Goal: Information Seeking & Learning: Learn about a topic

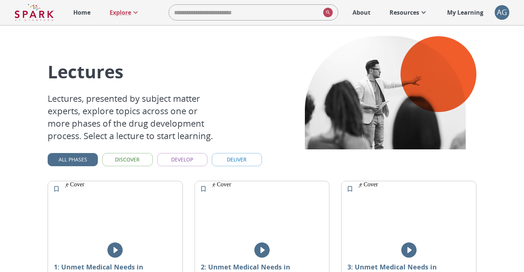
click at [134, 164] on button "Discover" at bounding box center [127, 160] width 50 height 14
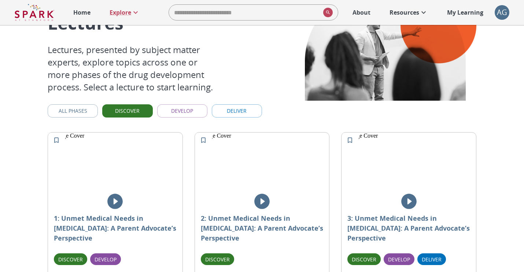
scroll to position [69, 0]
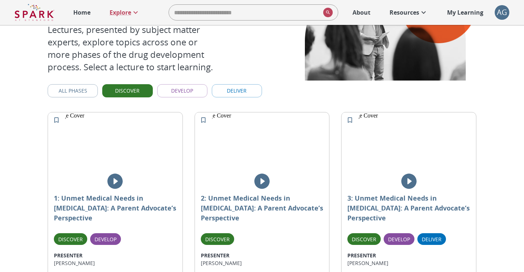
click at [191, 89] on button "Develop" at bounding box center [182, 91] width 50 height 14
click at [197, 93] on button "Develop" at bounding box center [182, 91] width 50 height 14
click at [248, 89] on button "Deliver" at bounding box center [237, 91] width 50 height 14
click at [243, 94] on button "Deliver" at bounding box center [237, 91] width 50 height 14
click at [220, 94] on button "Deliver" at bounding box center [237, 91] width 50 height 14
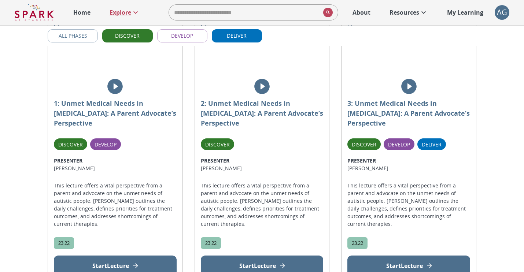
scroll to position [163, 0]
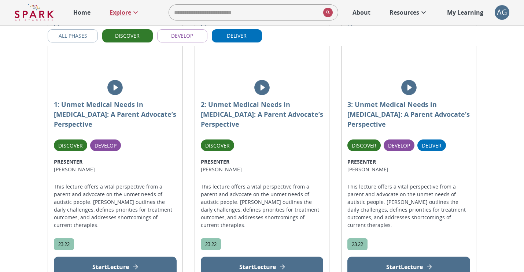
click at [260, 263] on p "Start Lecture" at bounding box center [257, 267] width 37 height 9
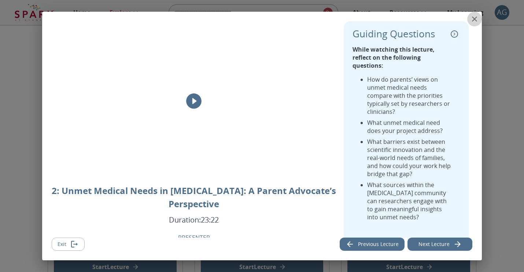
click at [477, 18] on icon "close" at bounding box center [474, 19] width 9 height 9
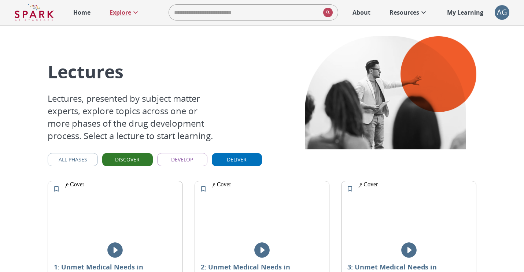
scroll to position [284, 0]
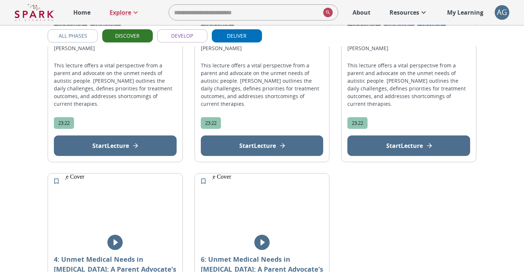
click at [404, 136] on button "Start Lecture" at bounding box center [408, 146] width 123 height 21
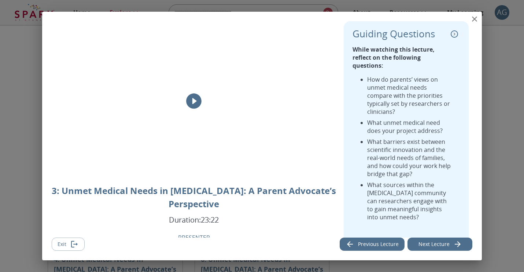
click at [474, 20] on icon "close" at bounding box center [474, 19] width 9 height 9
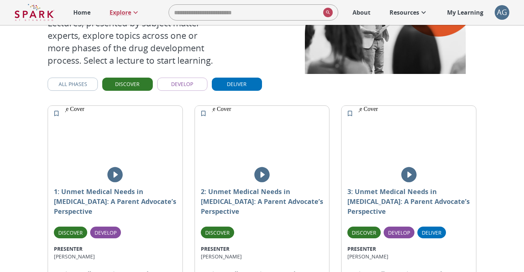
scroll to position [0, 0]
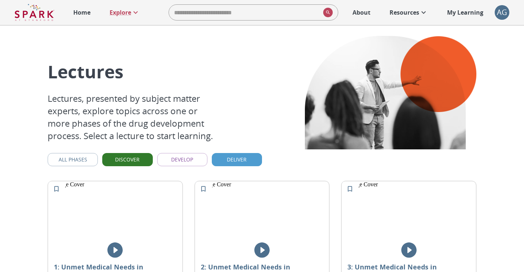
click at [234, 161] on button "Deliver" at bounding box center [237, 160] width 50 height 14
click at [265, 139] on div "Lectures Lectures, presented by subject matter experts, explore topics across o…" at bounding box center [262, 101] width 429 height 152
click at [241, 156] on button "Deliver" at bounding box center [237, 160] width 50 height 14
click at [182, 156] on button "Develop" at bounding box center [182, 160] width 50 height 14
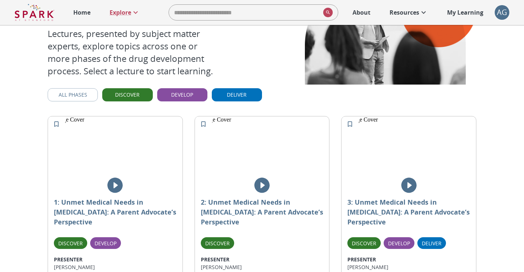
scroll to position [63, 0]
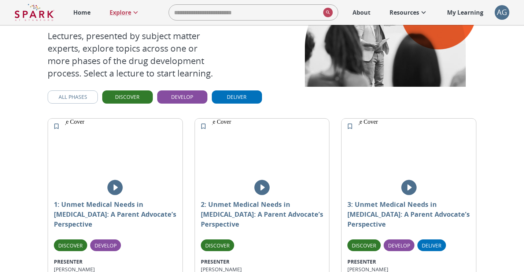
click at [137, 103] on button "Discover" at bounding box center [127, 97] width 50 height 14
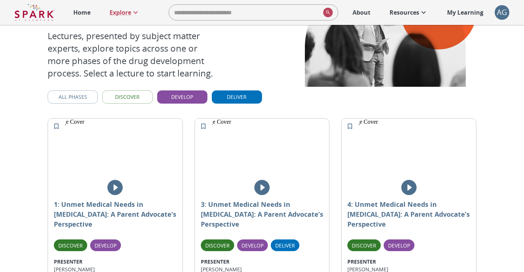
click at [135, 98] on button "Discover" at bounding box center [127, 97] width 50 height 14
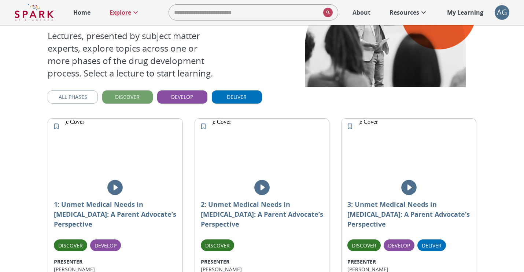
click at [138, 98] on button "Discover" at bounding box center [127, 97] width 50 height 14
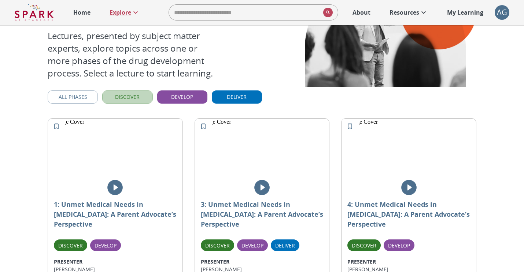
click at [138, 98] on button "Discover" at bounding box center [127, 97] width 50 height 14
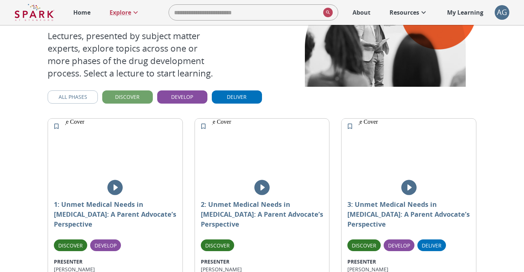
click at [138, 98] on button "Discover" at bounding box center [127, 97] width 50 height 14
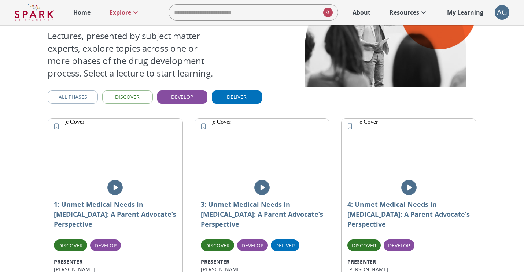
click at [143, 99] on button "Discover" at bounding box center [127, 97] width 50 height 14
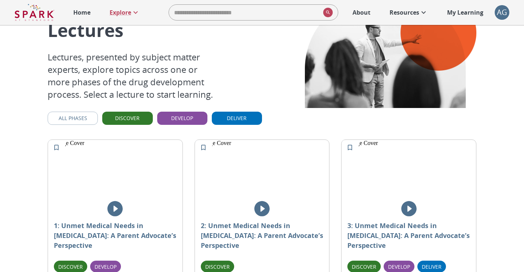
scroll to position [0, 0]
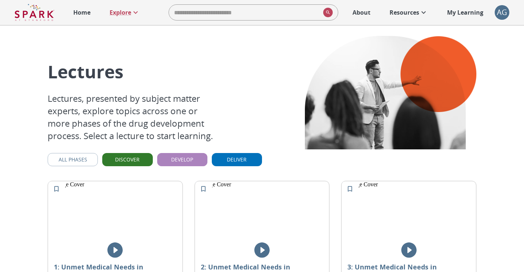
click at [178, 155] on button "Develop" at bounding box center [182, 160] width 50 height 14
click at [140, 160] on button "Discover" at bounding box center [127, 160] width 50 height 14
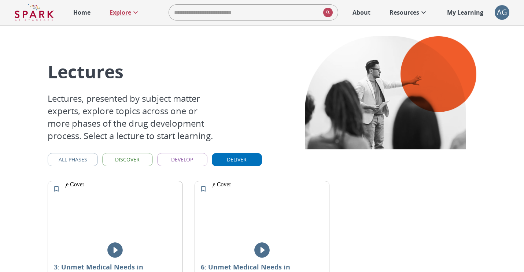
click at [242, 162] on button "Deliver" at bounding box center [237, 160] width 50 height 14
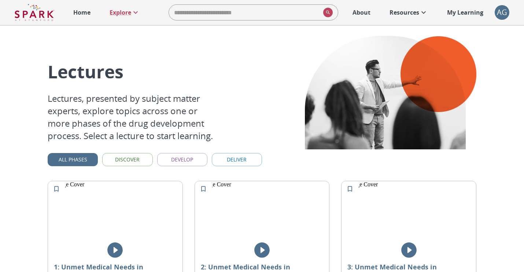
click at [196, 162] on button "Develop" at bounding box center [182, 160] width 50 height 14
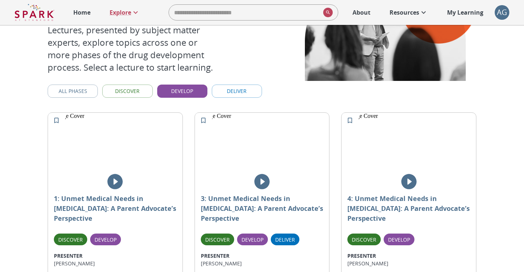
scroll to position [67, 0]
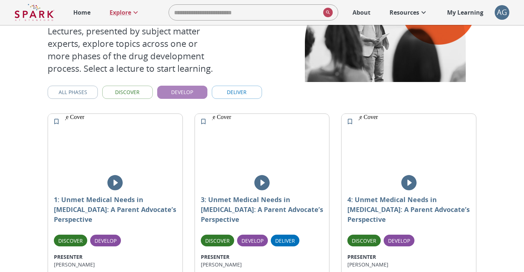
click at [178, 96] on button "Develop" at bounding box center [182, 93] width 50 height 14
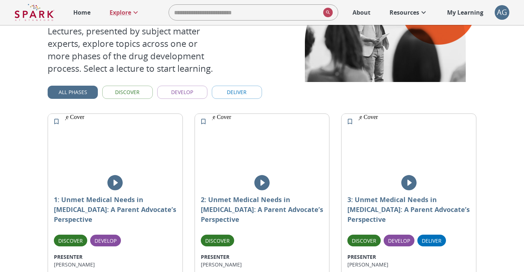
click at [226, 95] on button "Deliver" at bounding box center [237, 93] width 50 height 14
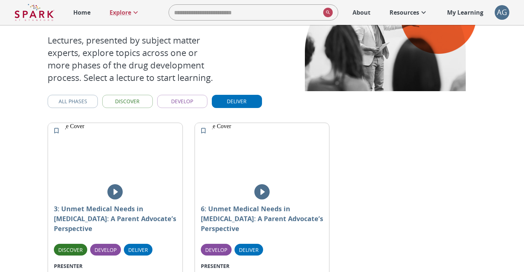
scroll to position [56, 0]
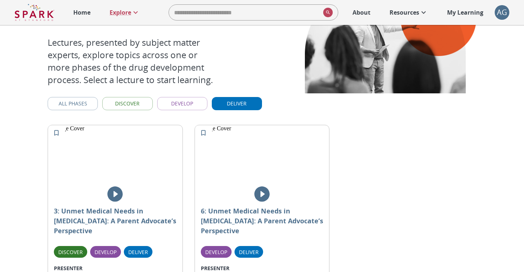
click at [225, 104] on button "Deliver" at bounding box center [237, 104] width 50 height 14
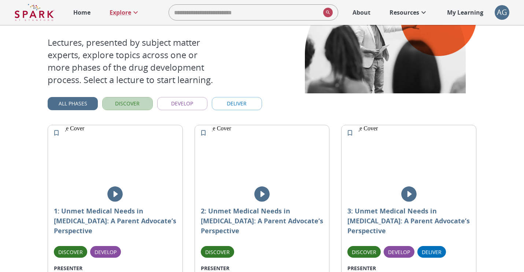
click at [144, 104] on button "Discover" at bounding box center [127, 104] width 50 height 14
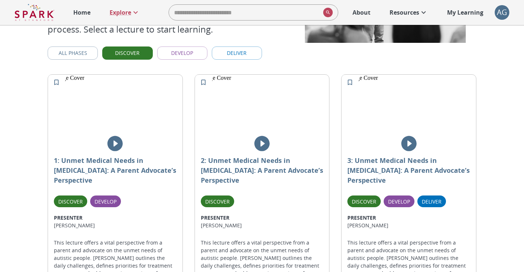
scroll to position [0, 0]
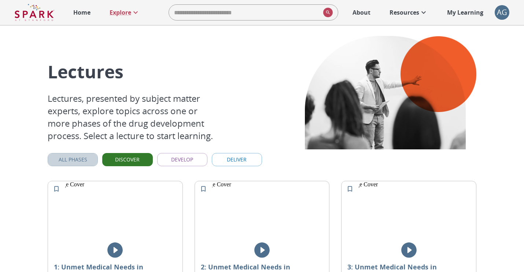
click at [71, 159] on button "All Phases" at bounding box center [73, 160] width 50 height 14
click at [131, 162] on button "Discover" at bounding box center [127, 160] width 50 height 14
click at [191, 163] on button "Develop" at bounding box center [182, 160] width 50 height 14
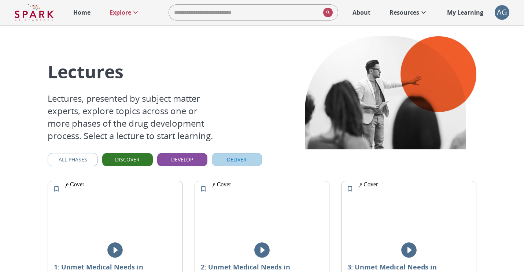
click at [234, 164] on button "Deliver" at bounding box center [237, 160] width 50 height 14
click at [121, 13] on p "Explore" at bounding box center [121, 12] width 22 height 9
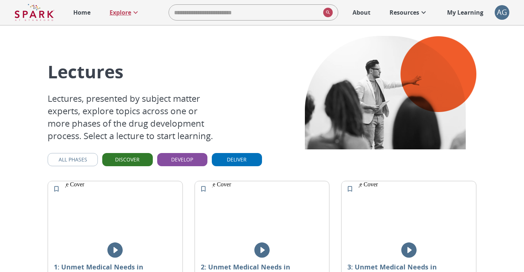
click at [134, 18] on link "Explore" at bounding box center [125, 12] width 38 height 16
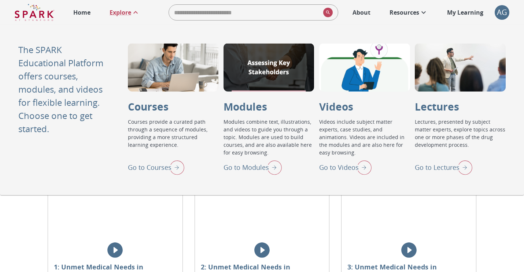
click at [470, 166] on img "Go to Lectures" at bounding box center [463, 167] width 18 height 19
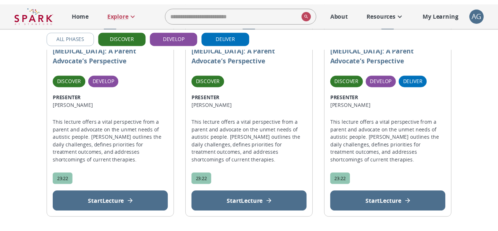
scroll to position [222, 0]
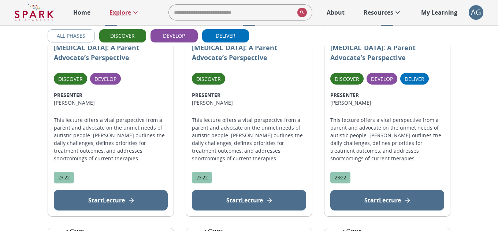
click at [125, 11] on p "Explore" at bounding box center [121, 12] width 22 height 9
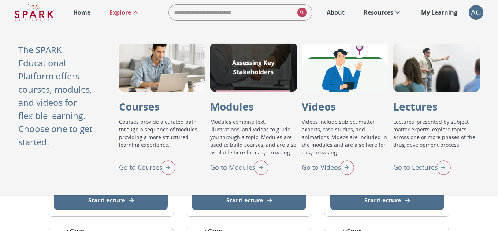
click at [441, 167] on img "Go to Lectures" at bounding box center [442, 167] width 18 height 19
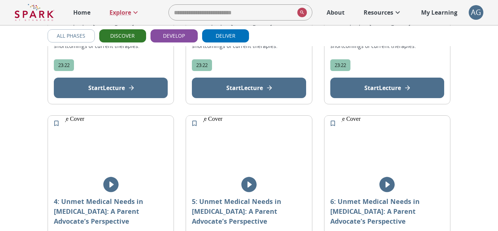
scroll to position [0, 0]
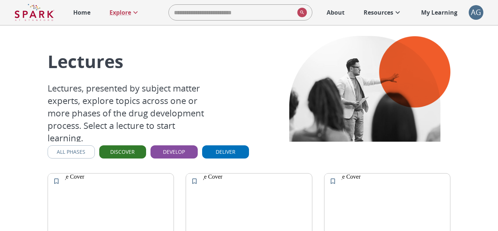
click at [81, 17] on link "Home" at bounding box center [82, 12] width 25 height 16
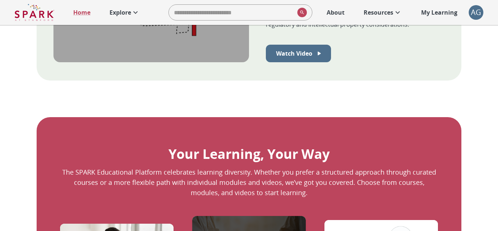
scroll to position [397, 0]
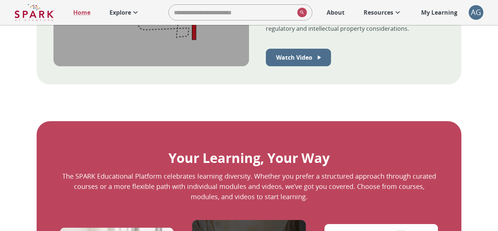
click at [134, 8] on icon at bounding box center [135, 12] width 9 height 9
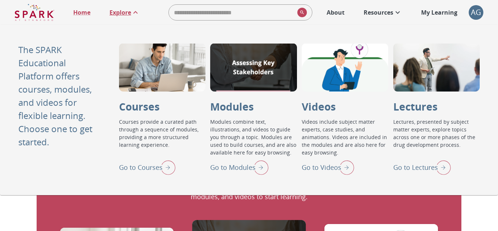
click at [348, 173] on img "Go to Videos" at bounding box center [345, 167] width 18 height 19
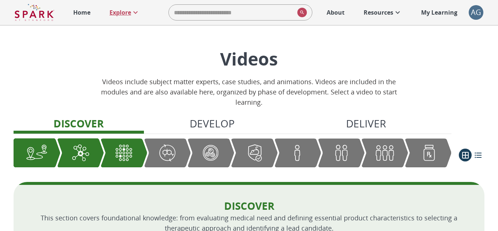
click at [133, 18] on link "Explore" at bounding box center [125, 12] width 38 height 16
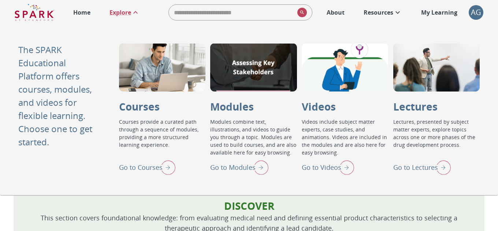
click at [267, 170] on img "Go to Modules" at bounding box center [259, 167] width 18 height 19
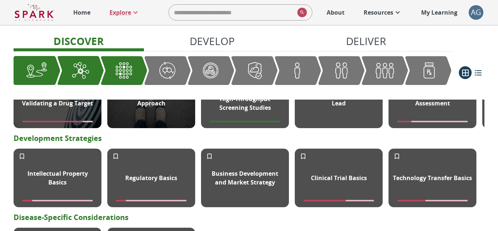
scroll to position [309, 0]
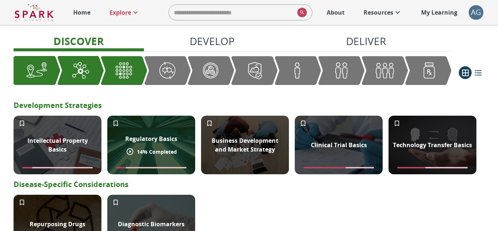
click at [165, 144] on div "Regulatory Basics" at bounding box center [151, 139] width 61 height 18
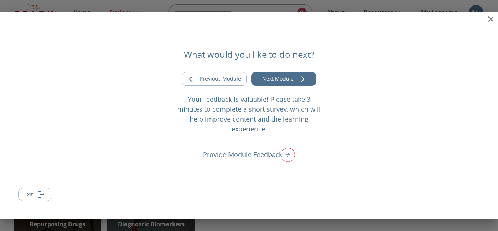
click at [492, 23] on icon "close" at bounding box center [491, 19] width 9 height 9
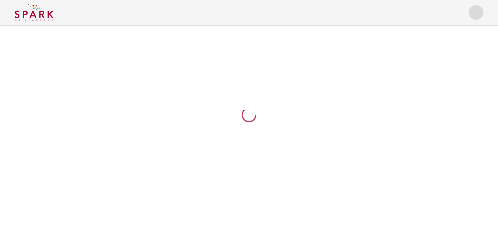
scroll to position [0, 0]
